Goal: Navigation & Orientation: Find specific page/section

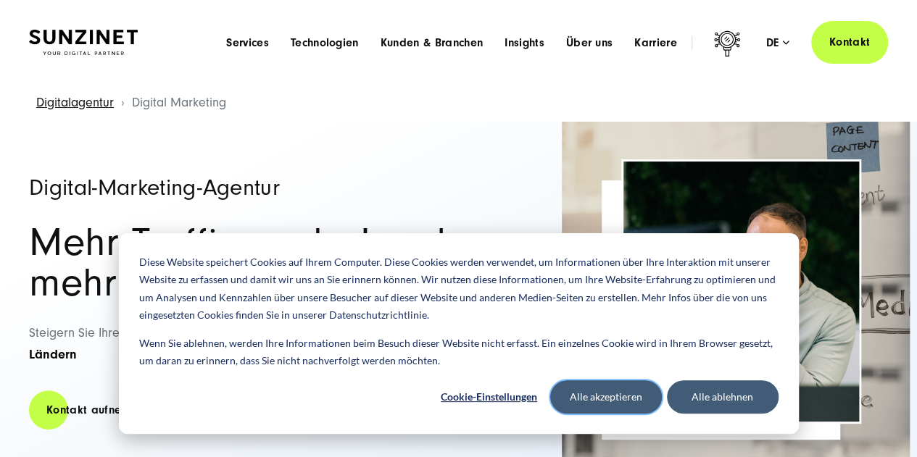
click at [617, 402] on button "Alle akzeptieren" at bounding box center [606, 397] width 112 height 33
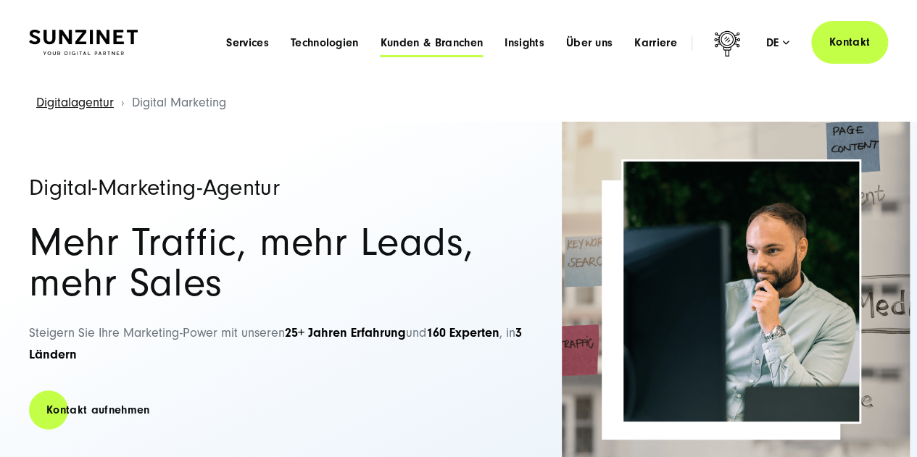
click at [441, 42] on span "Kunden & Branchen" at bounding box center [432, 43] width 102 height 14
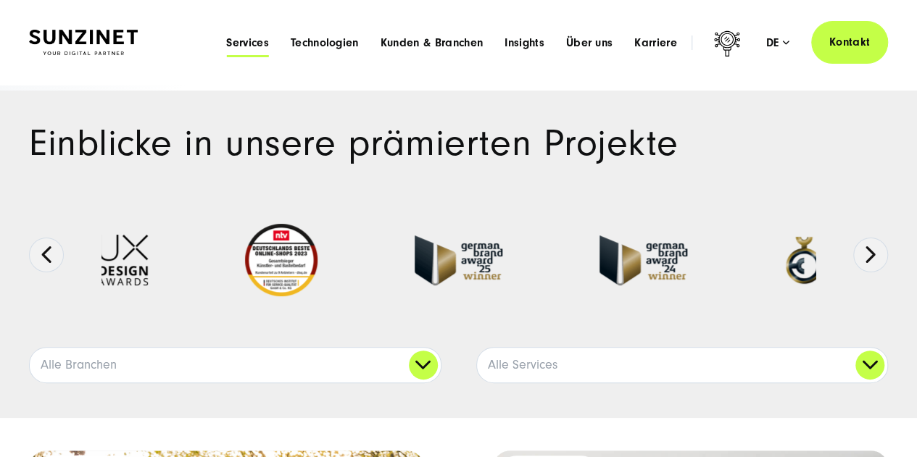
click at [243, 38] on span "Services" at bounding box center [247, 43] width 43 height 14
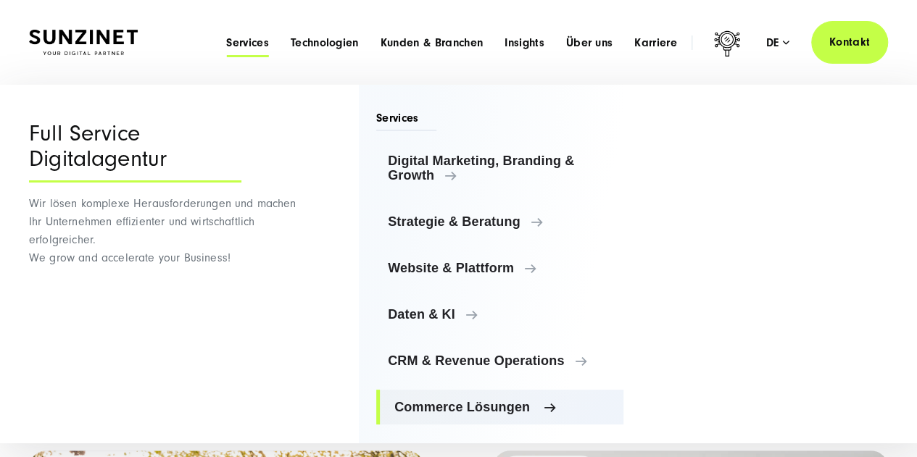
scroll to position [115, 0]
